Goal: Task Accomplishment & Management: Use online tool/utility

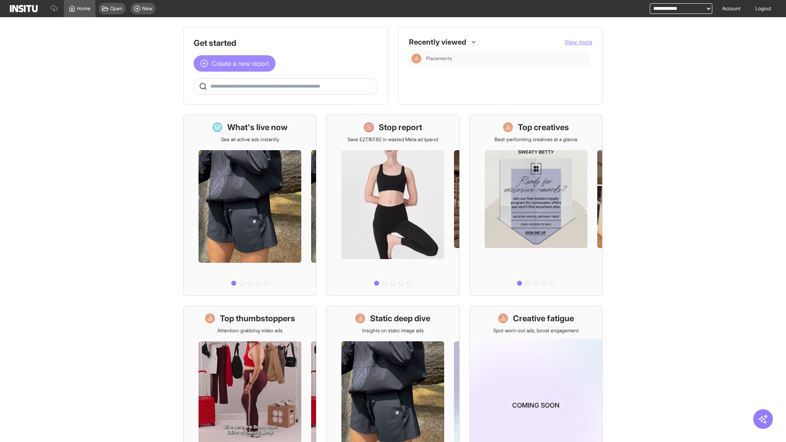
click at [236, 63] on span "Create a new report" at bounding box center [240, 64] width 57 height 10
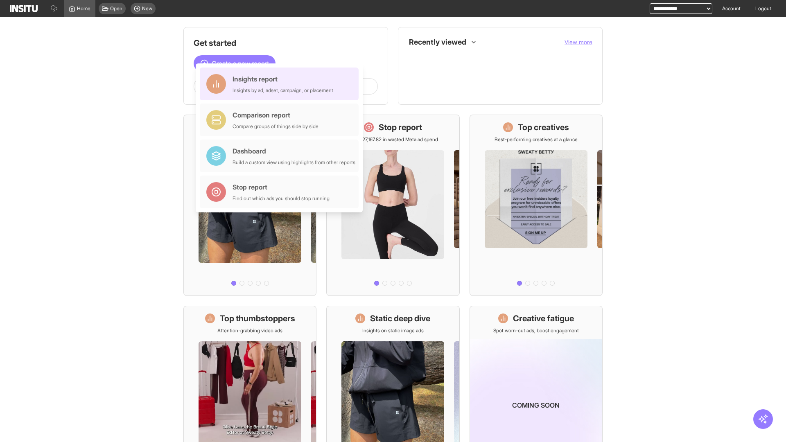
click at [281, 84] on div "Insights report Insights by ad, adset, campaign, or placement" at bounding box center [282, 84] width 101 height 20
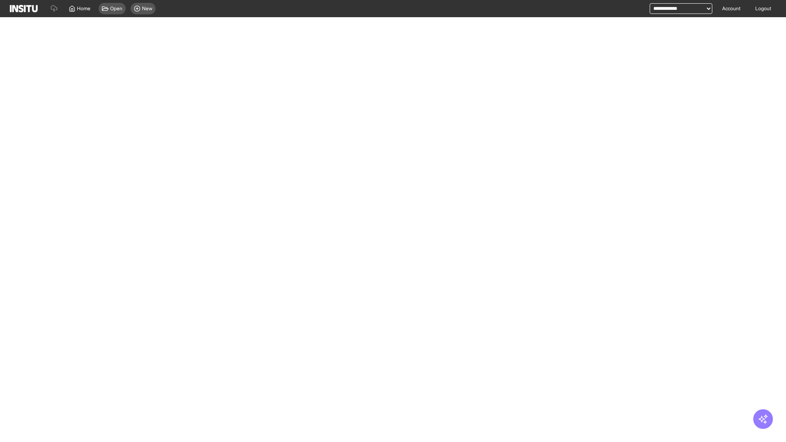
select select "**"
